Goal: Information Seeking & Learning: Learn about a topic

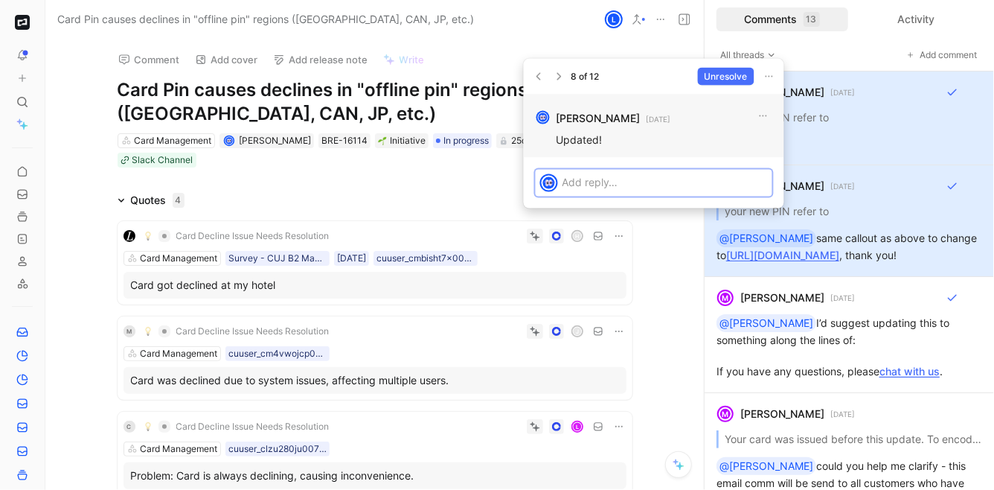
scroll to position [7064, 10]
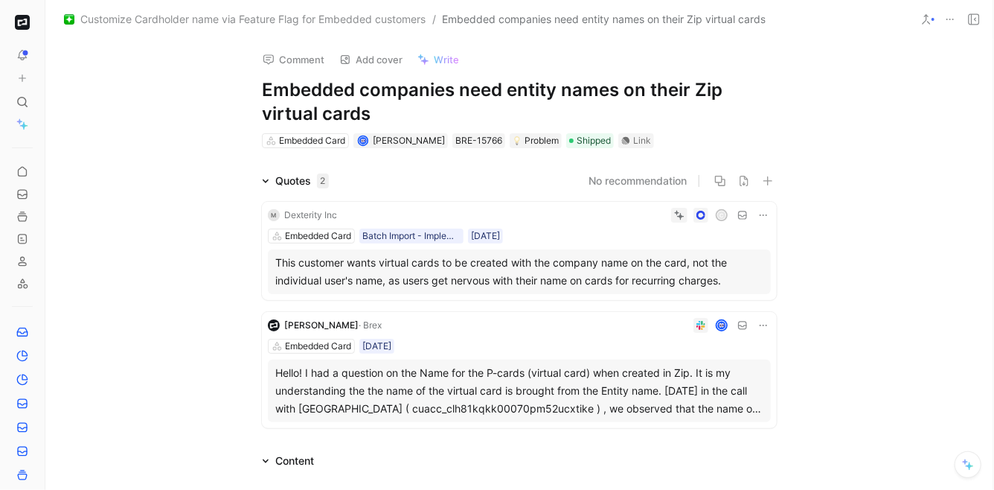
click at [944, 19] on button at bounding box center [950, 19] width 21 height 21
click at [531, 139] on div "Problem" at bounding box center [536, 140] width 46 height 15
click at [383, 19] on span "Customize Cardholder name via Feature Flag for Embedded customers" at bounding box center [252, 19] width 345 height 18
click at [323, 140] on div "Embedded Card" at bounding box center [312, 140] width 66 height 15
click at [306, 23] on span "Customize Cardholder name via Feature Flag for Embedded customers" at bounding box center [252, 19] width 345 height 18
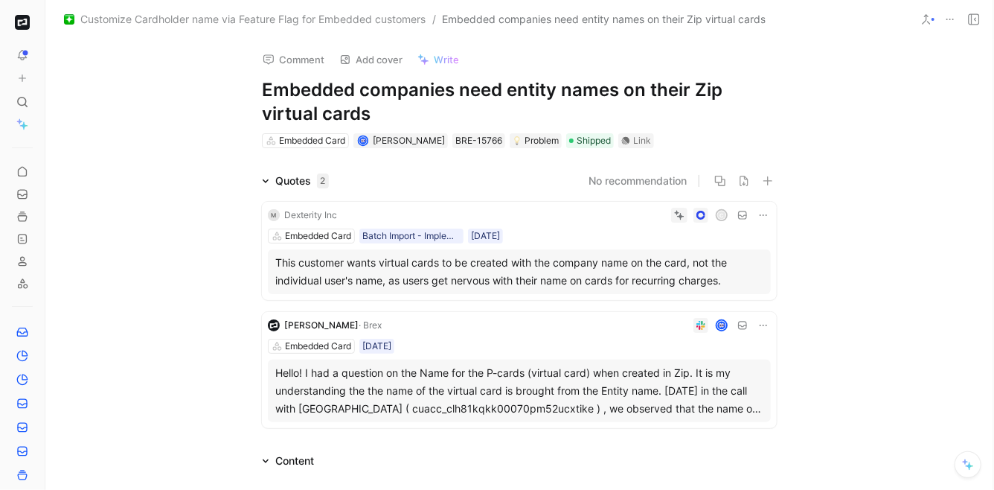
click at [272, 22] on span "Customize Cardholder name via Feature Flag for Embedded customers" at bounding box center [252, 19] width 345 height 18
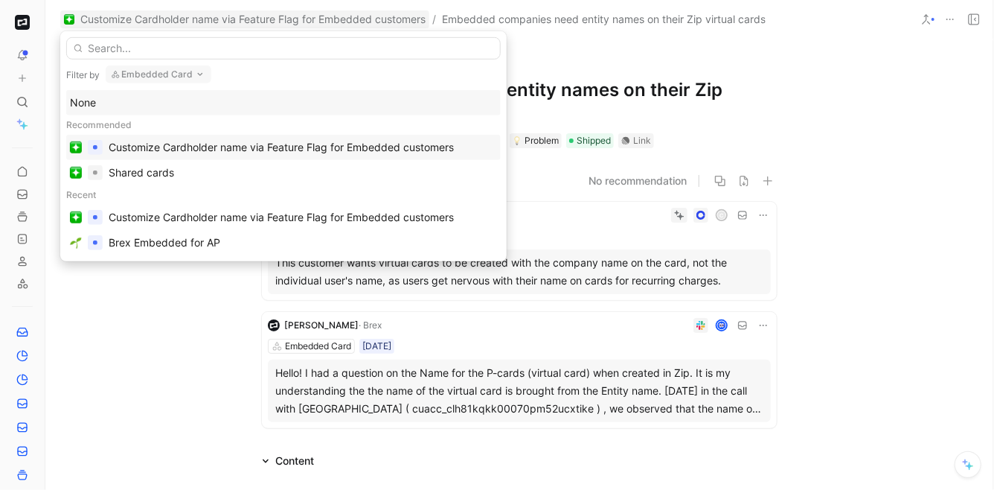
click at [389, 138] on div "Customize Cardholder name via Feature Flag for Embedded customers" at bounding box center [281, 147] width 345 height 18
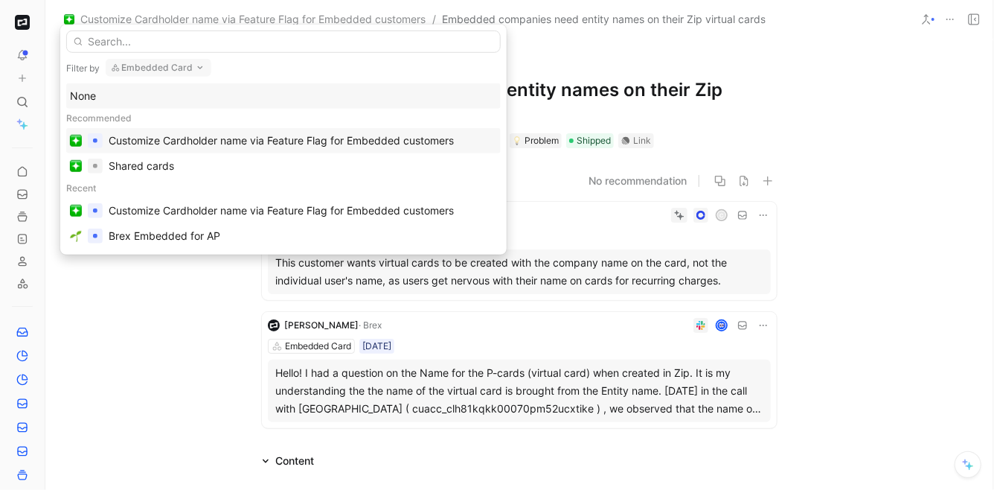
click at [387, 146] on div "[PERSON_NAME]" at bounding box center [409, 140] width 72 height 15
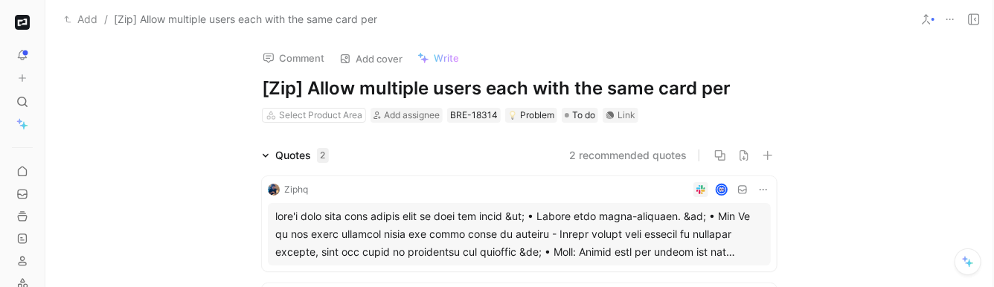
click at [712, 86] on h1 "[Zip] Allow multiple users each with the same card per" at bounding box center [519, 89] width 515 height 24
click at [724, 86] on h1 "[Zip] Allow multiple users each with the same card per" at bounding box center [519, 89] width 515 height 24
